Goal: Transaction & Acquisition: Obtain resource

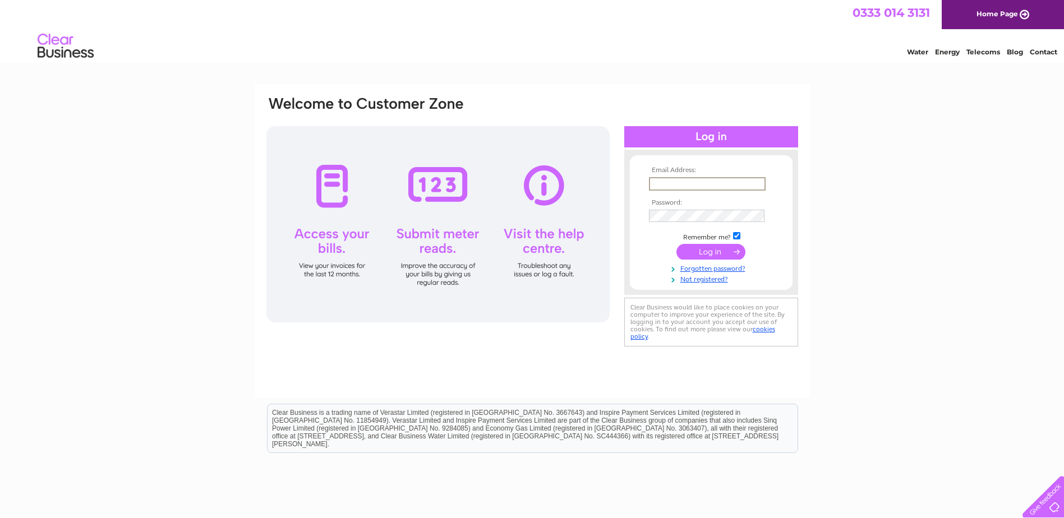
click at [668, 187] on input "text" at bounding box center [707, 183] width 117 height 13
paste input "[PERSON_NAME][EMAIL_ADDRESS][PERSON_NAME][DOMAIN_NAME]"
type input "[PERSON_NAME][EMAIL_ADDRESS][PERSON_NAME][DOMAIN_NAME]"
click at [677, 244] on input "submit" at bounding box center [711, 252] width 69 height 16
click at [692, 252] on input "submit" at bounding box center [711, 252] width 69 height 16
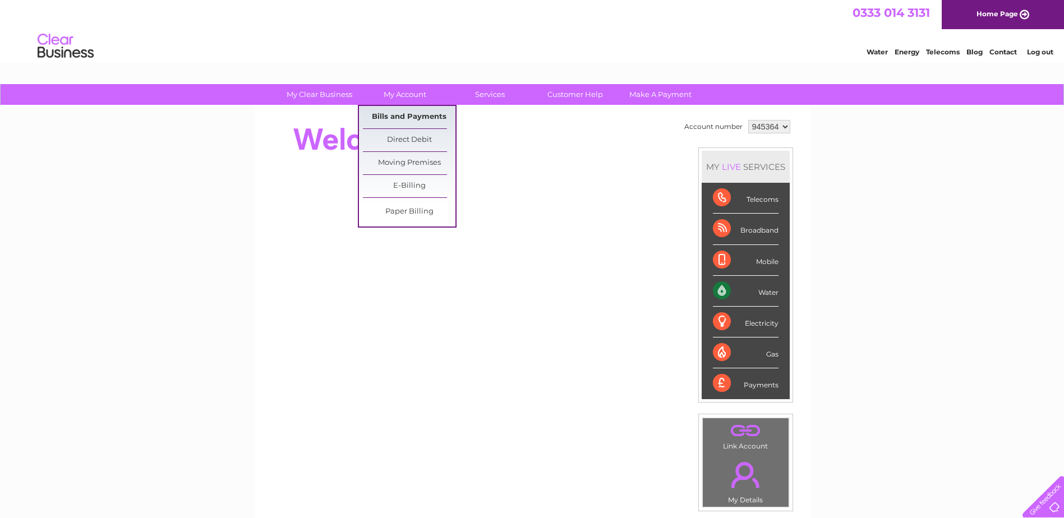
click at [401, 116] on link "Bills and Payments" at bounding box center [409, 117] width 93 height 22
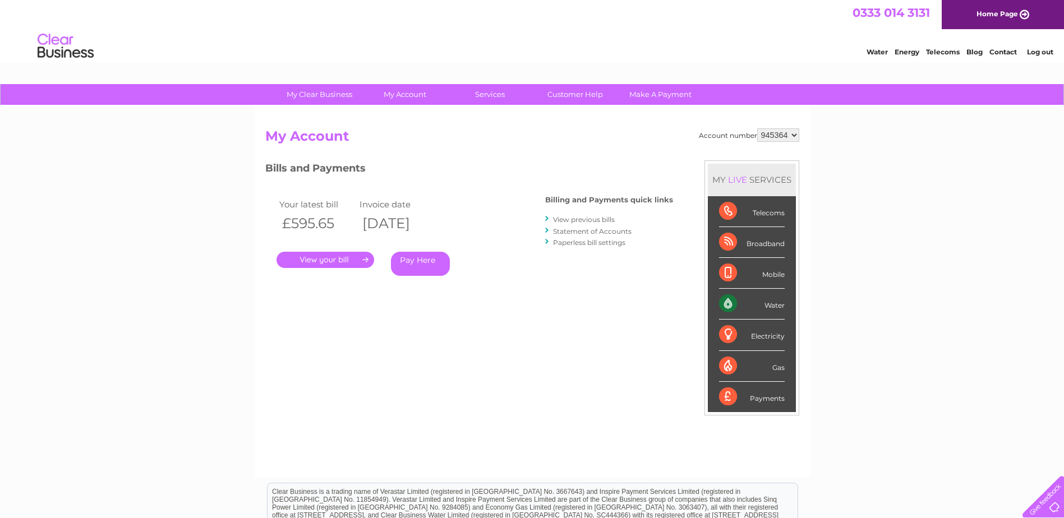
click at [330, 267] on link "." at bounding box center [326, 260] width 98 height 16
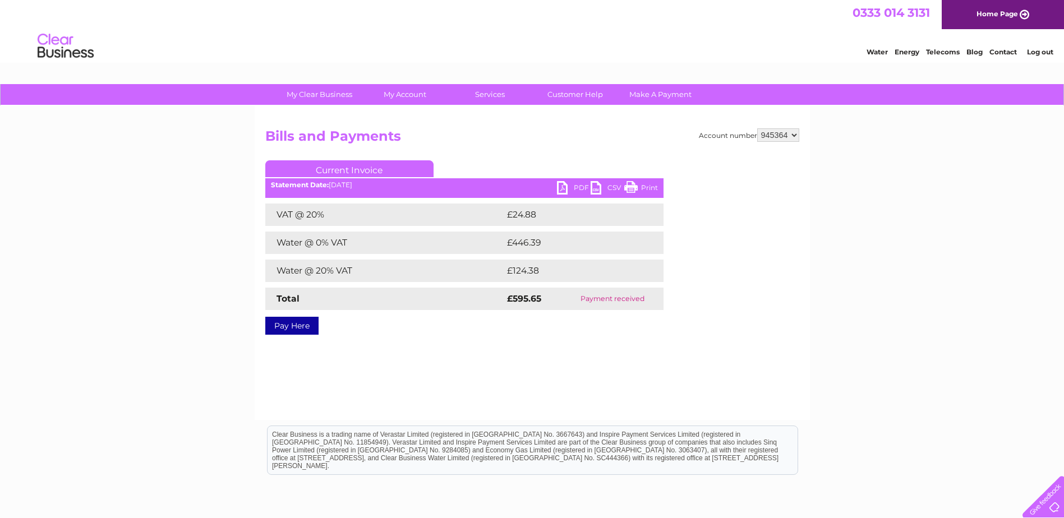
click at [580, 186] on link "PDF" at bounding box center [574, 189] width 34 height 16
click at [770, 135] on select "945364 945366 948209" at bounding box center [778, 134] width 42 height 13
select select "945366"
click at [757, 128] on select "945364 945366 948209" at bounding box center [778, 134] width 42 height 13
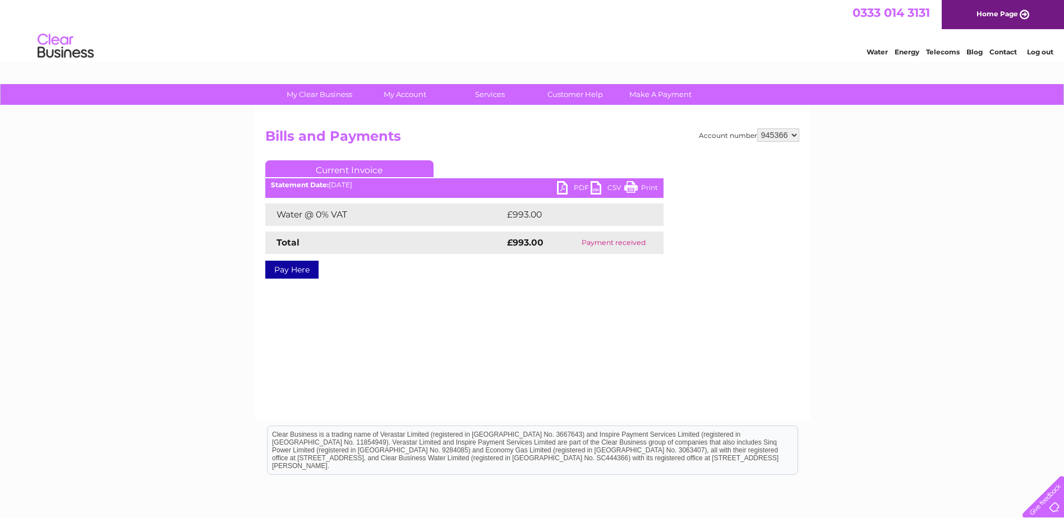
click at [575, 185] on link "PDF" at bounding box center [574, 189] width 34 height 16
click at [776, 136] on select "945364 945366 948209" at bounding box center [778, 134] width 42 height 13
select select "948209"
click at [757, 128] on select "945364 945366 948209" at bounding box center [778, 134] width 42 height 13
click at [581, 186] on link "PDF" at bounding box center [574, 189] width 34 height 16
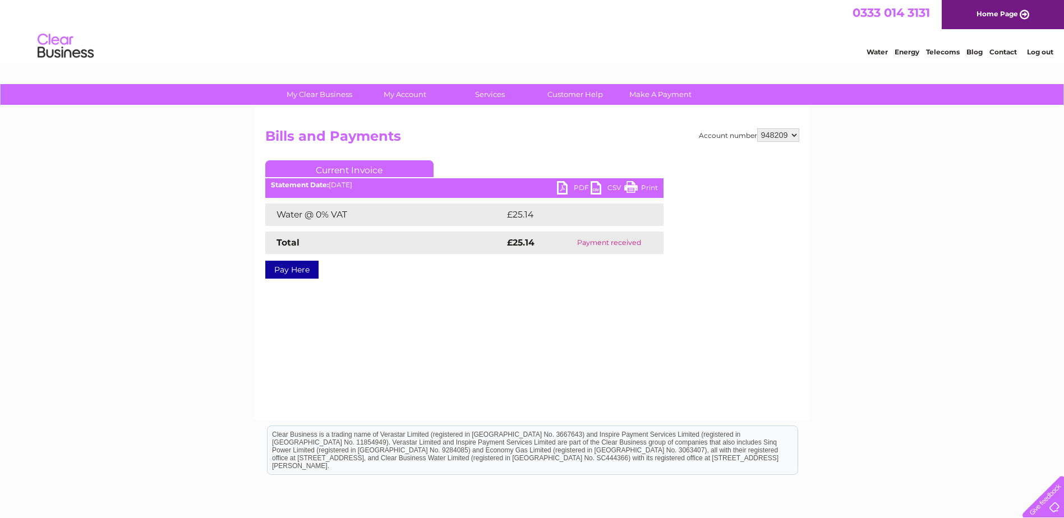
click at [784, 137] on select "945364 945366 948209" at bounding box center [778, 134] width 42 height 13
select select "945364"
click at [757, 128] on select "945364 945366 948209" at bounding box center [778, 134] width 42 height 13
